Goal: Find specific page/section: Find specific page/section

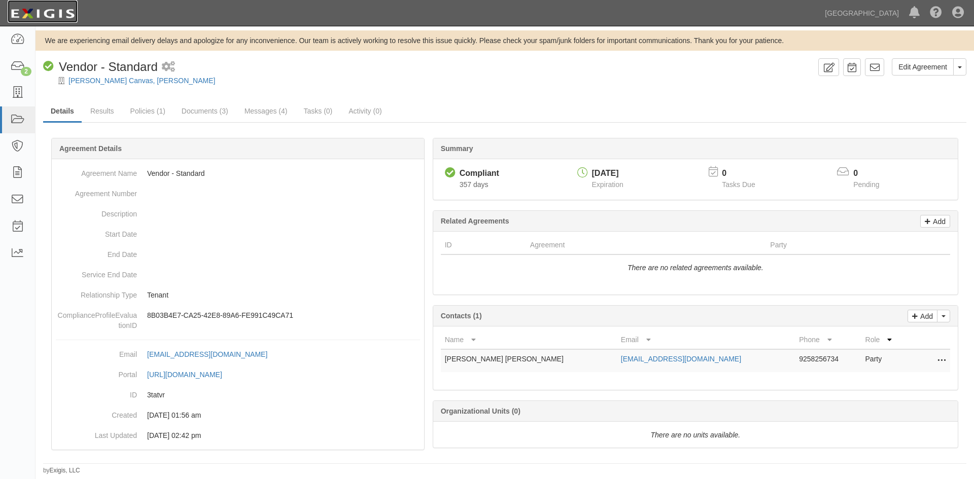
click at [51, 17] on img at bounding box center [43, 14] width 70 height 18
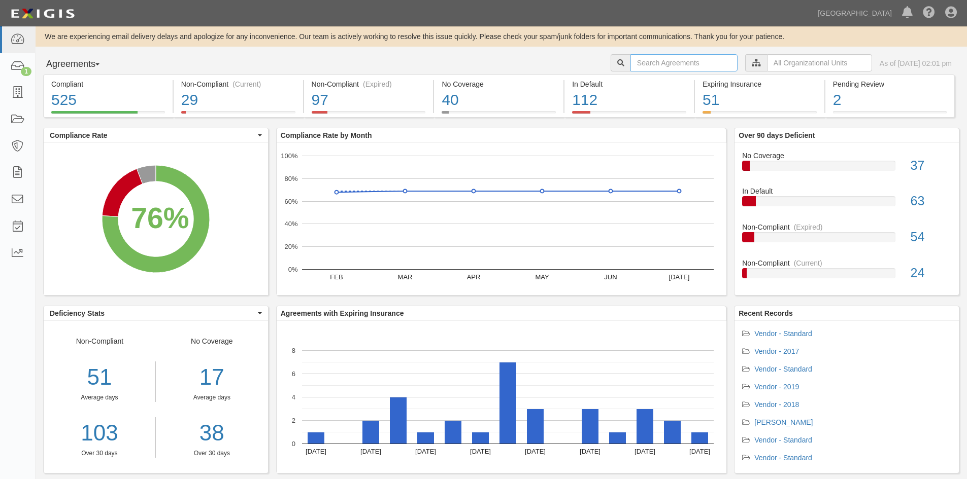
click at [665, 63] on input "text" at bounding box center [683, 62] width 107 height 17
type input "kkmi inc"
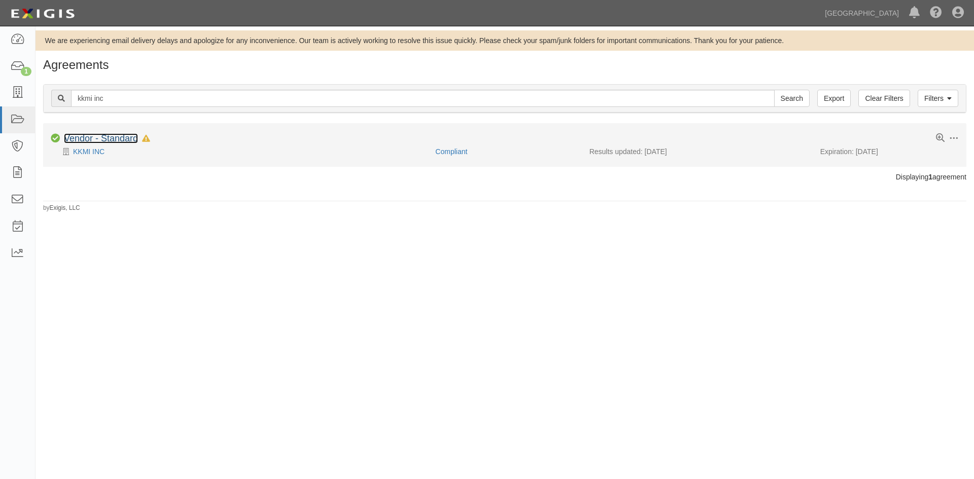
click at [117, 138] on link "Vendor - Standard" at bounding box center [101, 138] width 74 height 10
